Goal: Information Seeking & Learning: Understand process/instructions

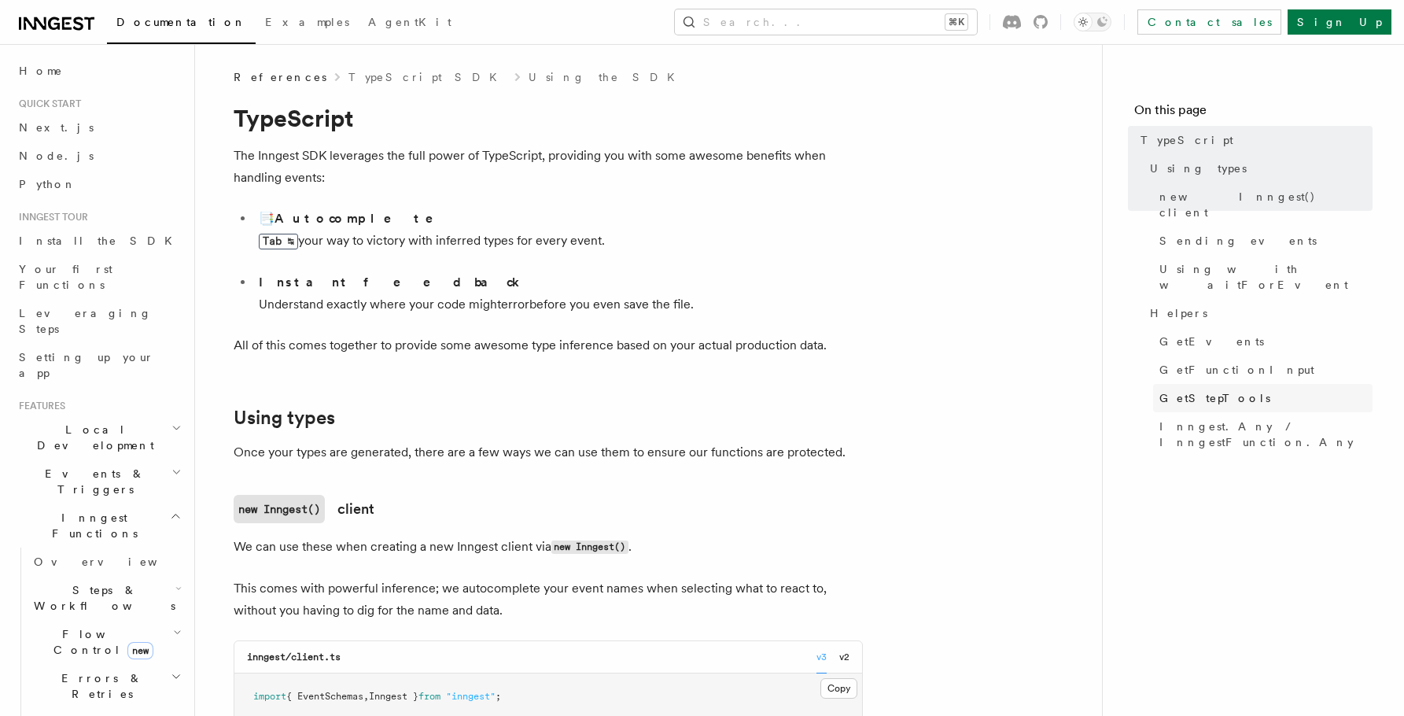
click at [1179, 390] on span "GetStepTools" at bounding box center [1215, 398] width 111 height 16
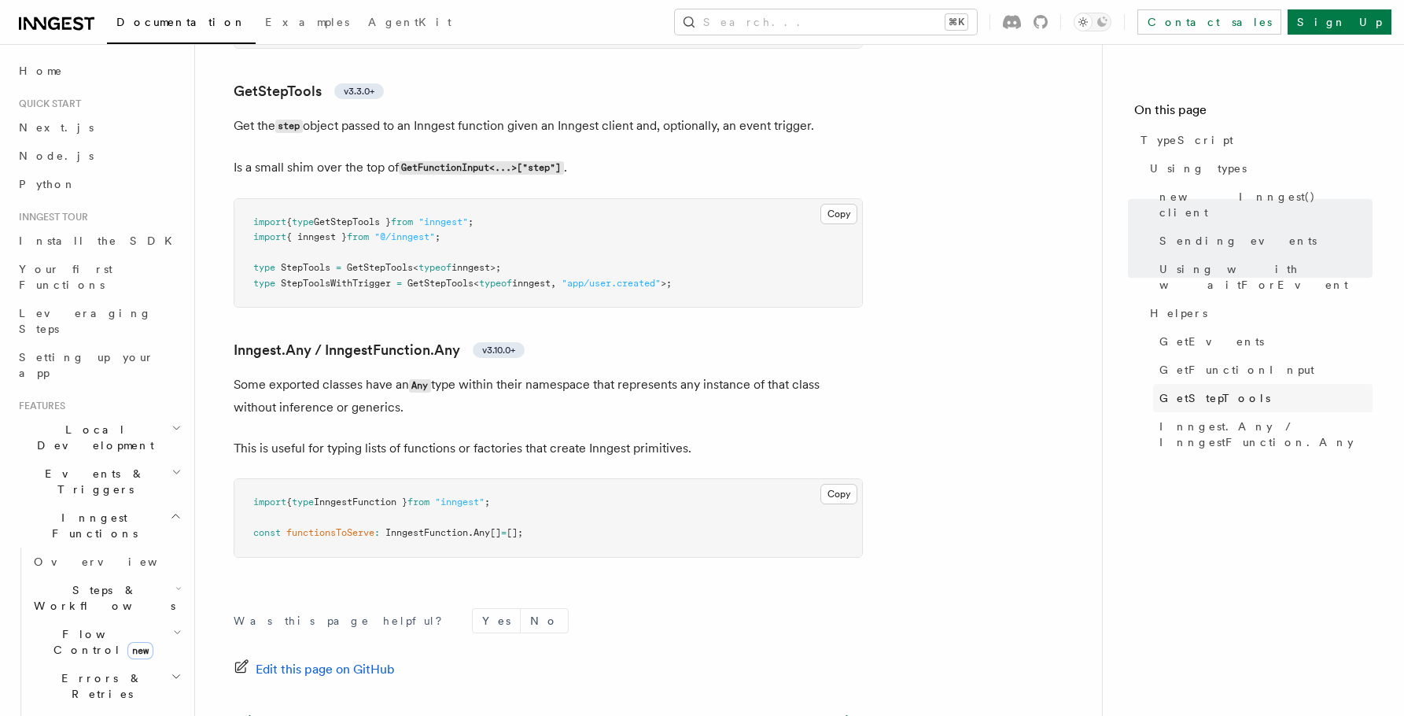
scroll to position [3633, 0]
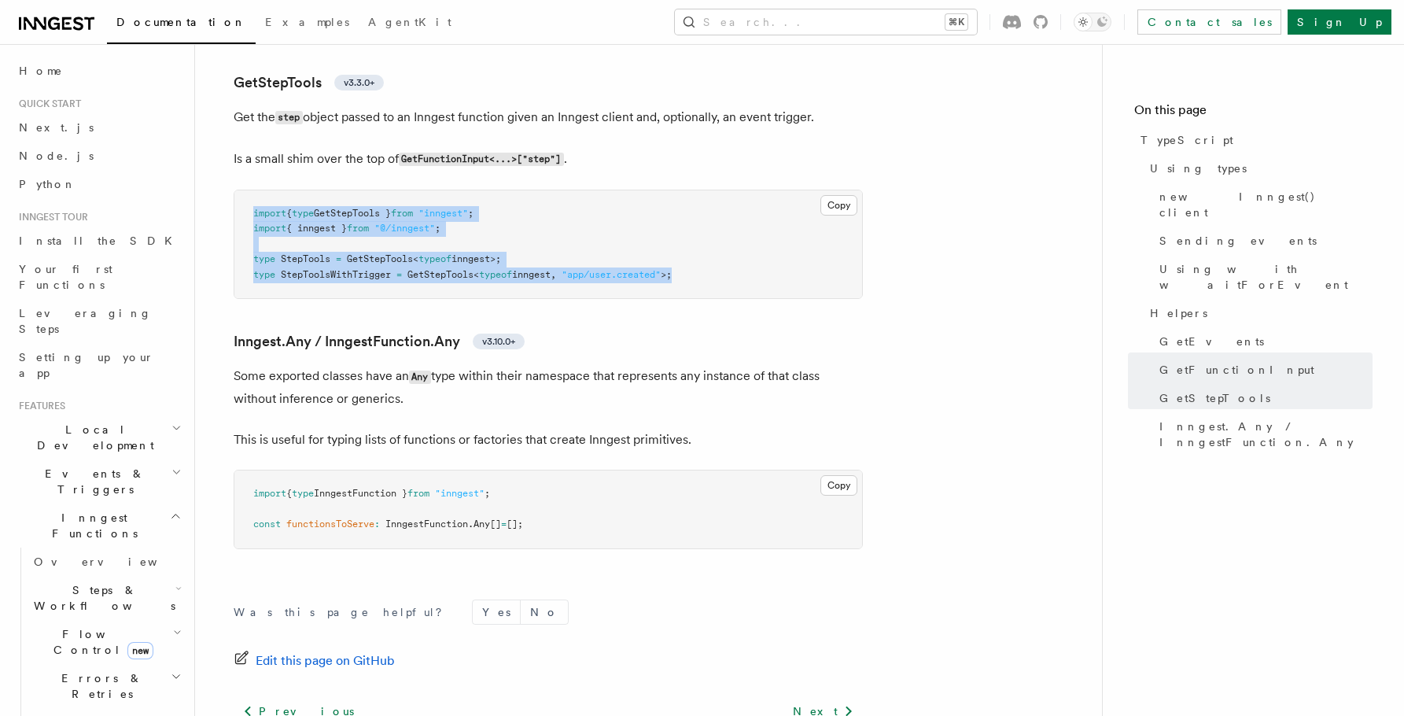
drag, startPoint x: 308, startPoint y: 219, endPoint x: 777, endPoint y: 286, distance: 473.5
click at [777, 286] on pre "import { type GetStepTools } from "inngest" ; import { inngest } from "@/innges…" at bounding box center [548, 244] width 628 height 109
copy code "import { type GetStepTools } from "inngest" ; import { inngest } from "@/innges…"
click at [502, 280] on span "typeof" at bounding box center [495, 274] width 33 height 11
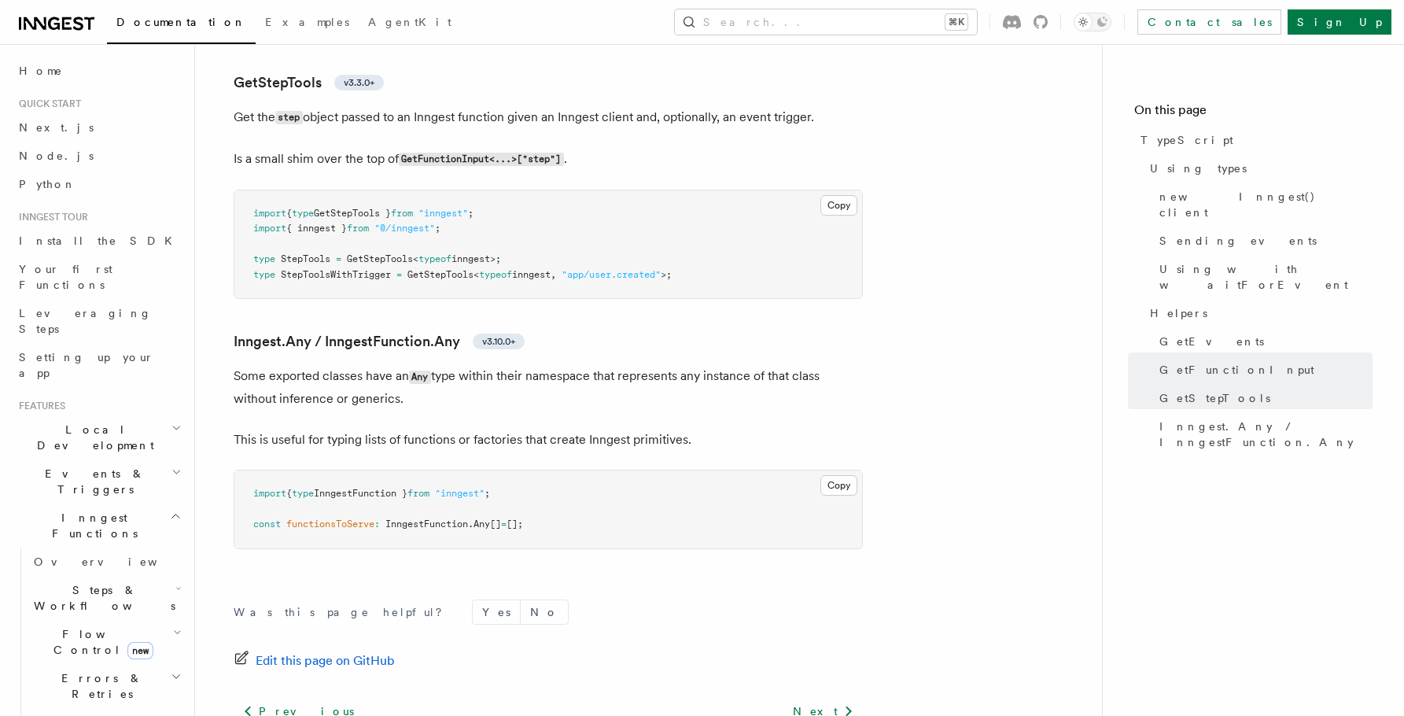
drag, startPoint x: 349, startPoint y: 265, endPoint x: 523, endPoint y: 264, distance: 174.7
click at [523, 263] on pre "import { type GetStepTools } from "inngest" ; import { inngest } from "@/innges…" at bounding box center [548, 244] width 628 height 109
copy span "GetStepTools < typeof inngest>;"
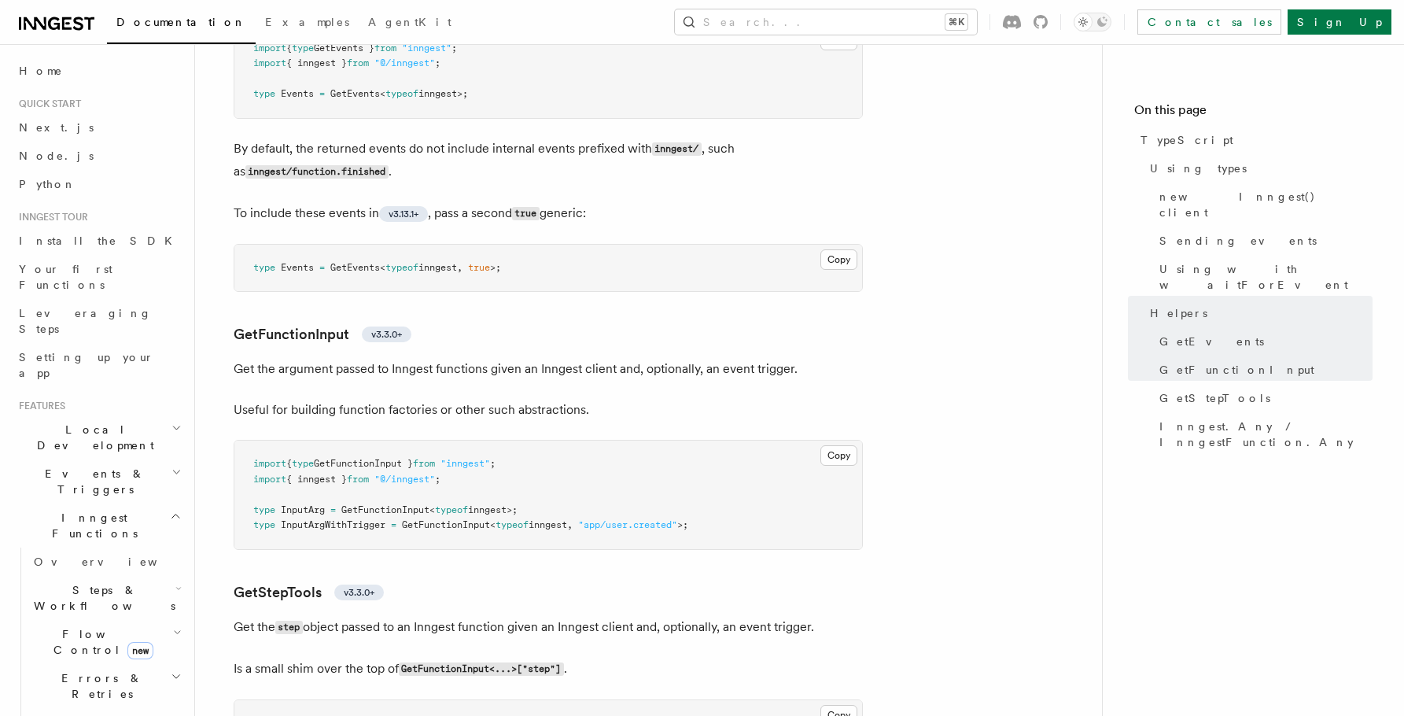
scroll to position [3130, 0]
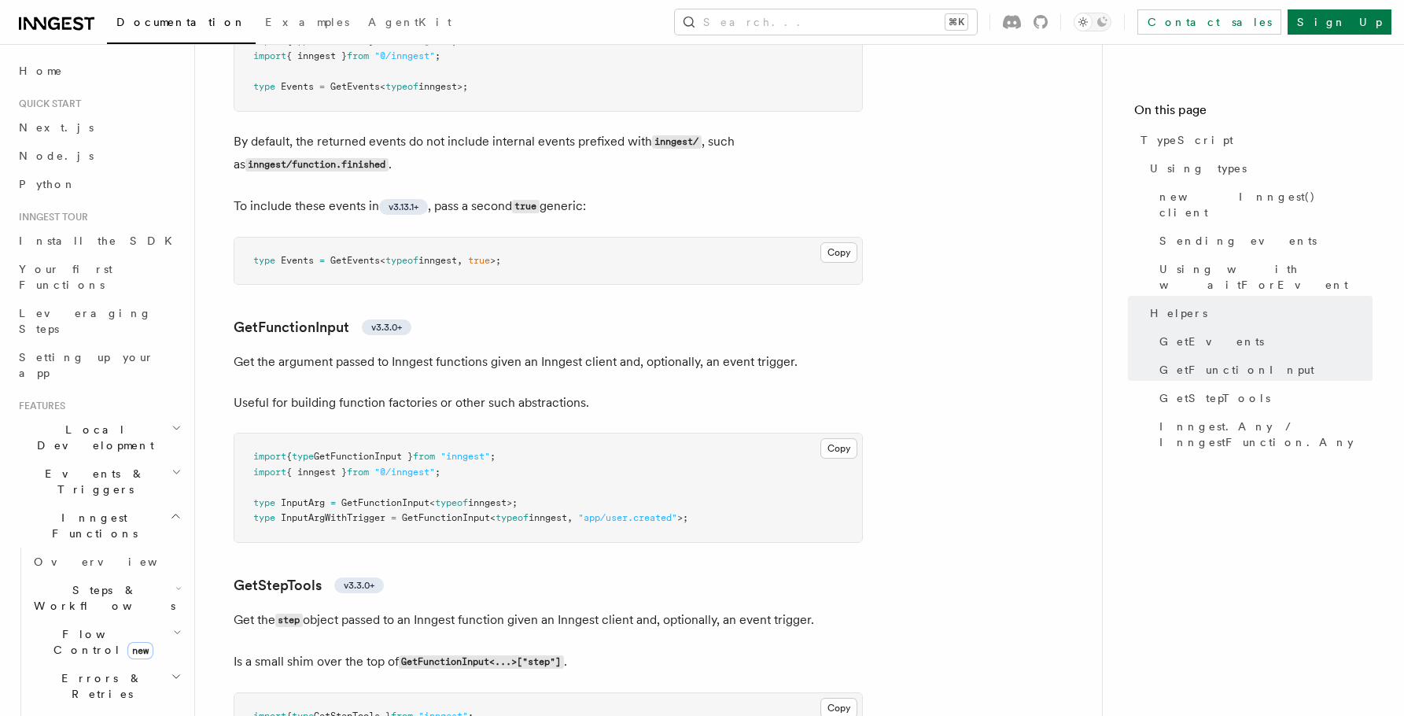
click at [345, 508] on span "GetFunctionInput" at bounding box center [385, 502] width 88 height 11
drag, startPoint x: 341, startPoint y: 508, endPoint x: 526, endPoint y: 507, distance: 184.9
click at [518, 507] on span "type InputArg = GetFunctionInput < typeof inngest>;" at bounding box center [385, 502] width 264 height 11
copy span "GetFunctionInput < typeof inngest>"
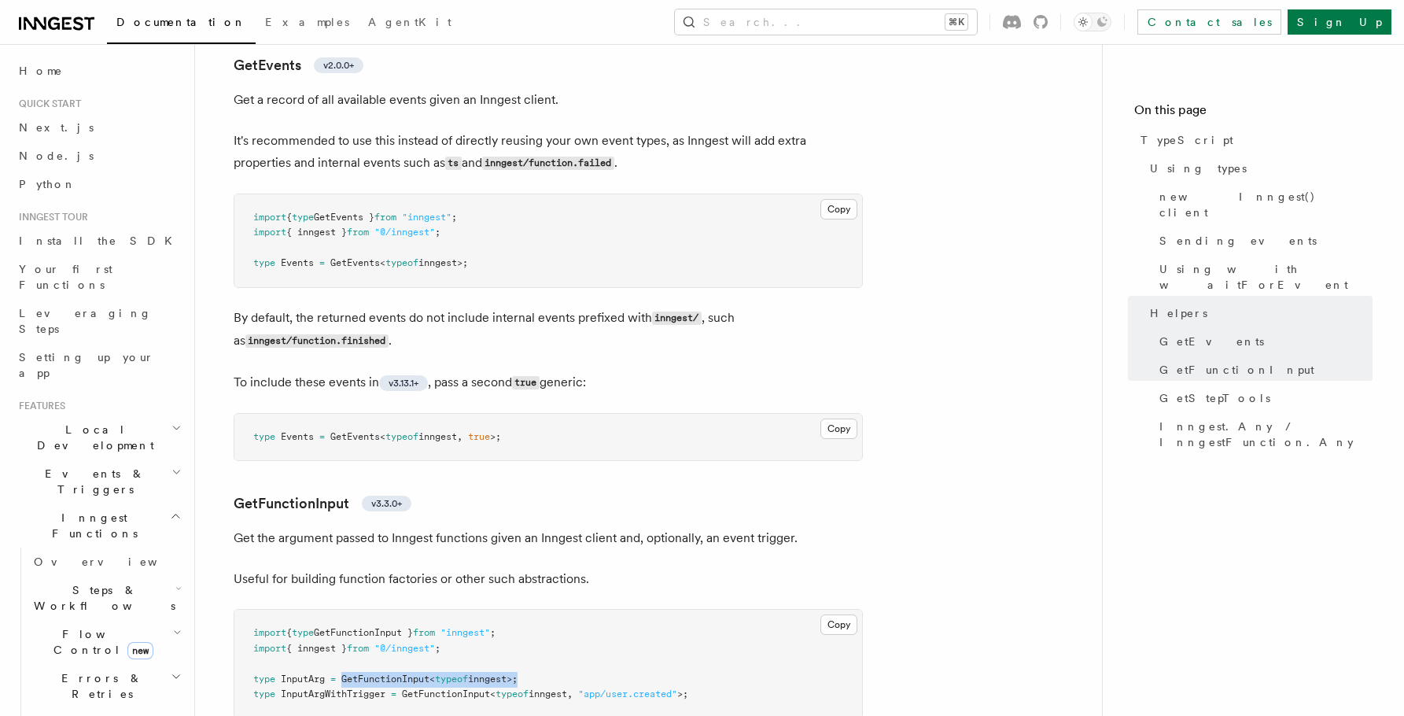
scroll to position [2955, 0]
drag, startPoint x: 252, startPoint y: 266, endPoint x: 493, endPoint y: 265, distance: 241.5
click at [493, 264] on pre "import { type GetEvents } from "inngest" ; import { inngest } from "@/inngest" …" at bounding box center [548, 240] width 628 height 93
copy span "type Events = GetEvents < typeof inngest>;"
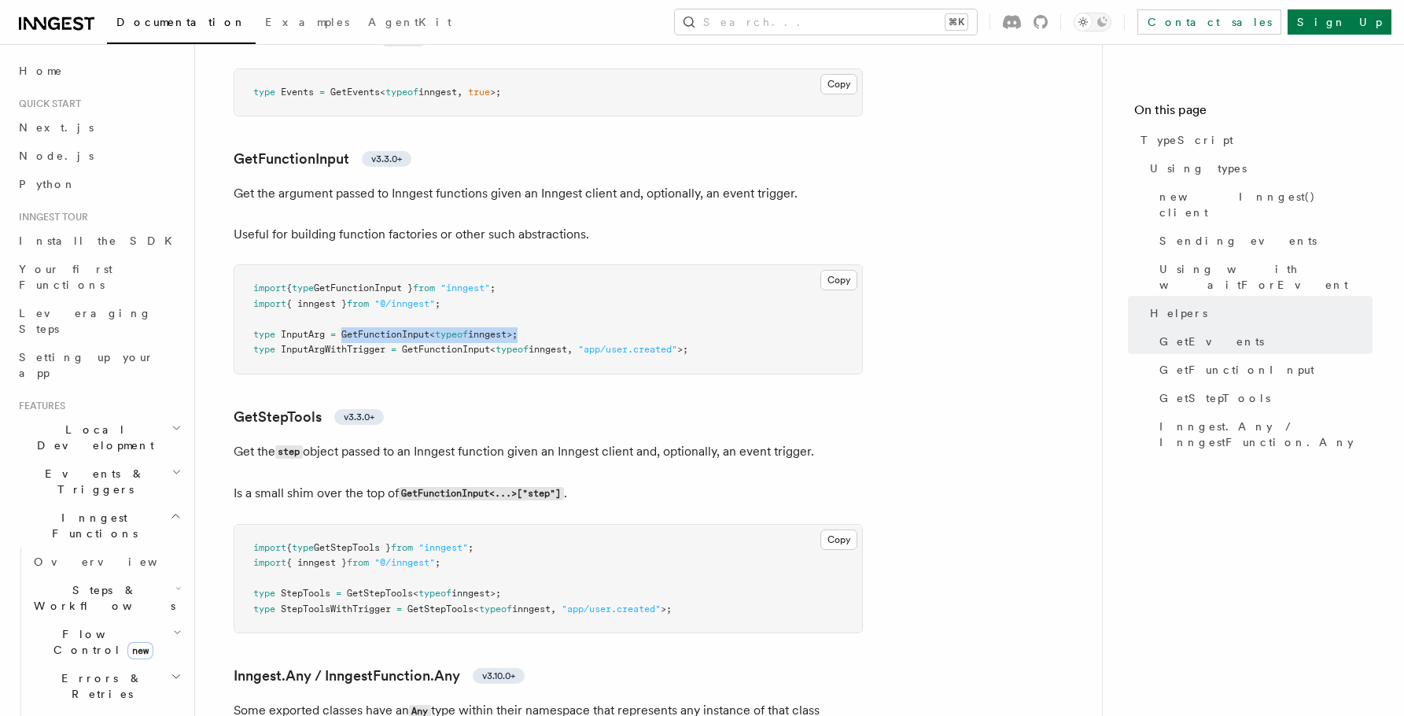
scroll to position [3303, 0]
